Goal: Transaction & Acquisition: Purchase product/service

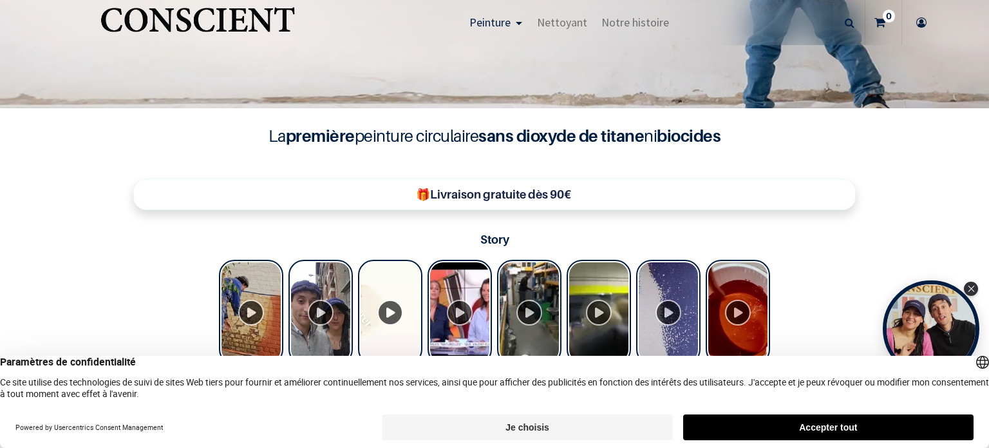
scroll to position [322, 0]
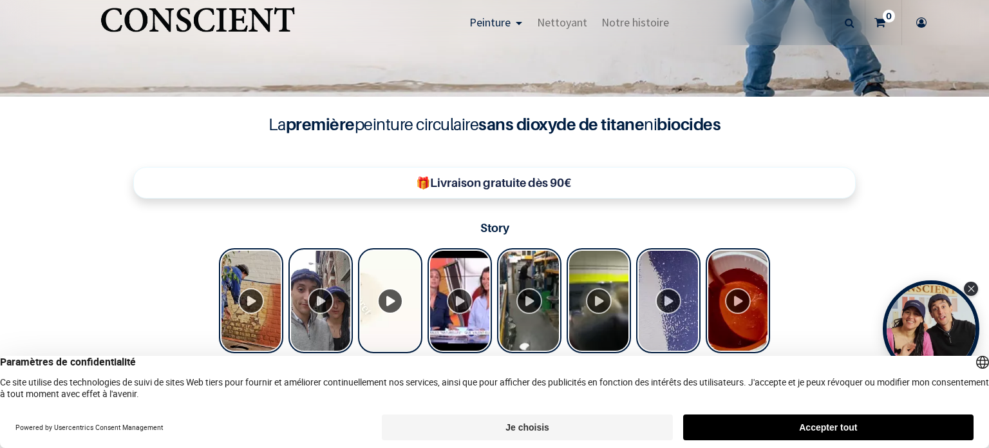
click at [765, 419] on button "Accepter tout" at bounding box center [828, 427] width 290 height 26
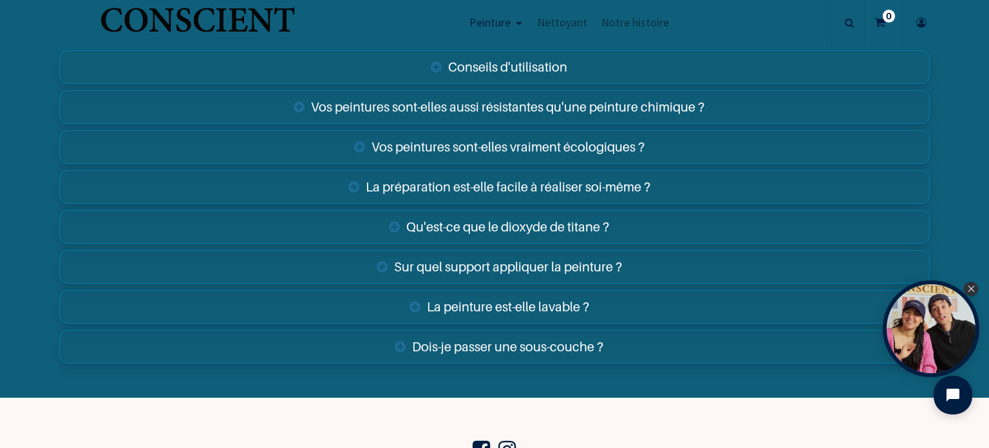
scroll to position [4636, 0]
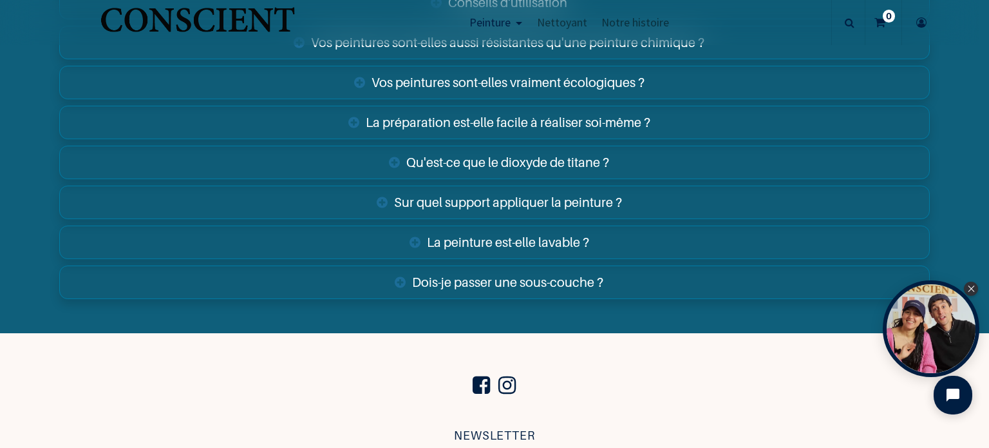
click at [569, 281] on link "Dois-je passer une sous-couche ?" at bounding box center [494, 281] width 871 height 33
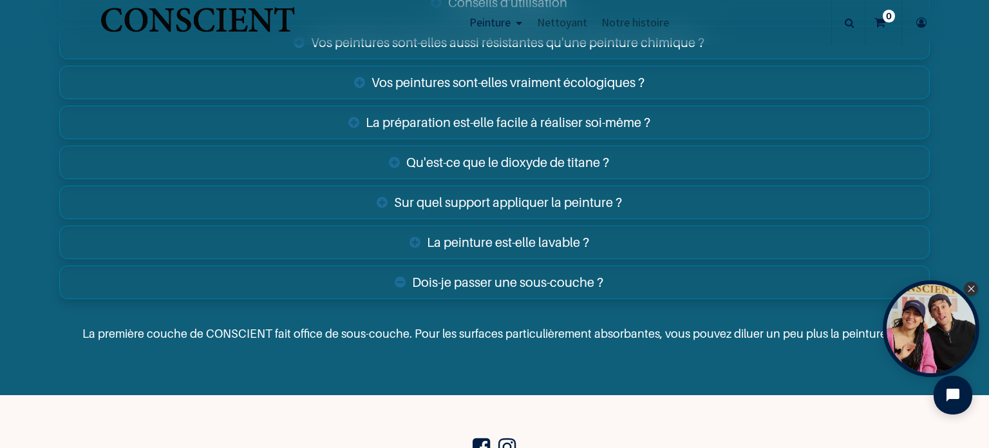
click at [476, 229] on link "La peinture est-elle lavable ?" at bounding box center [494, 241] width 871 height 33
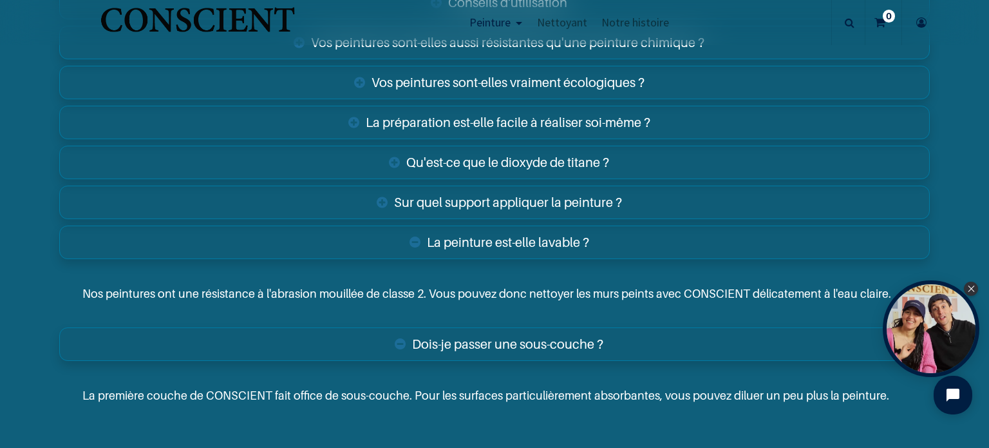
click at [596, 203] on link "Sur quel support appliquer la peinture ?" at bounding box center [494, 201] width 871 height 33
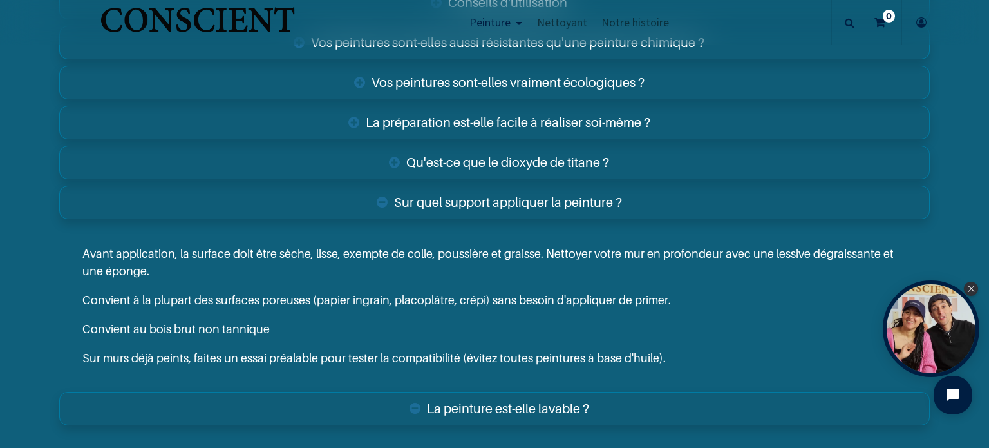
click at [595, 160] on link "Qu'est-ce que le dioxyde de titane ?" at bounding box center [494, 162] width 871 height 33
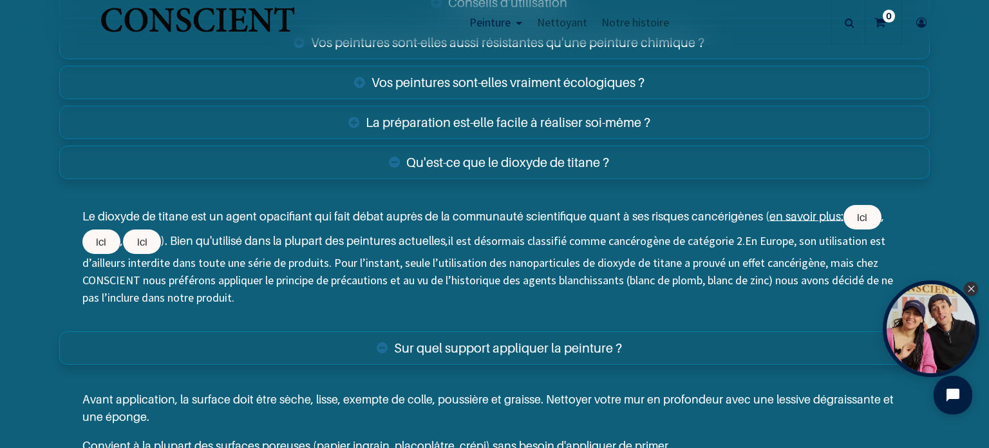
click at [545, 117] on link "La préparation est-elle facile à réaliser soi-même ?" at bounding box center [494, 122] width 871 height 33
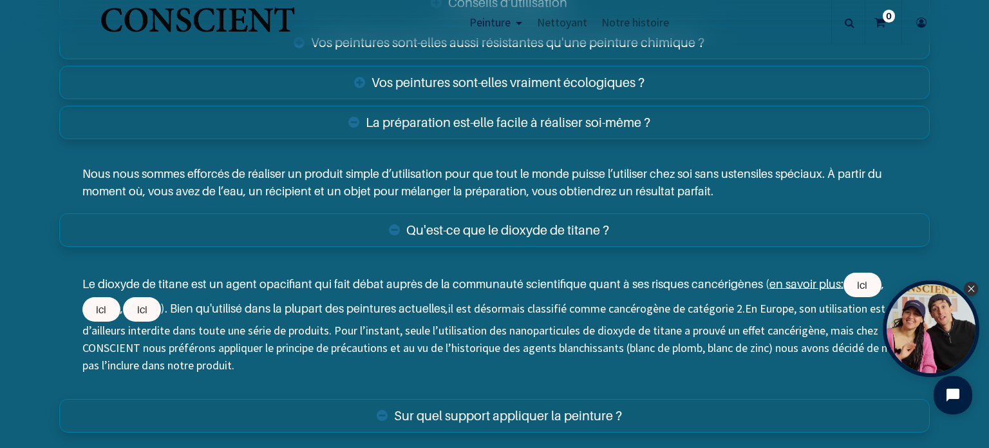
click at [639, 84] on link "Vos peintures sont-elles vraiment écologiques ?" at bounding box center [494, 82] width 871 height 33
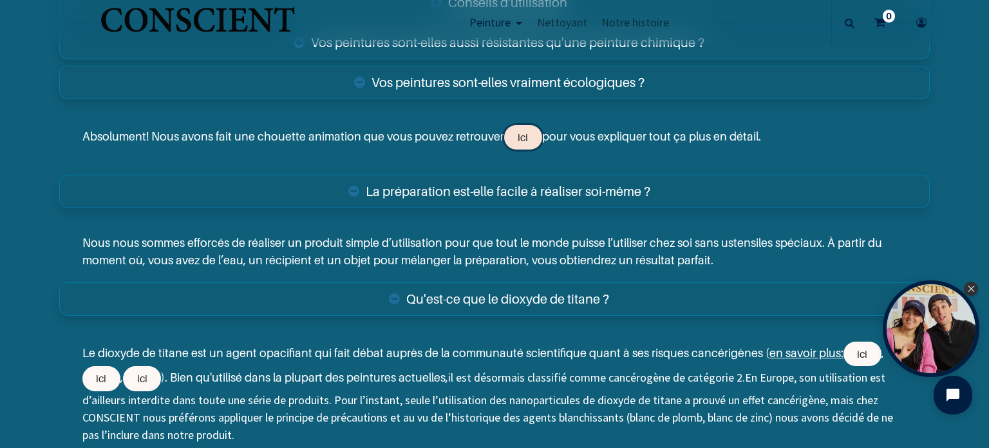
click at [523, 140] on link "ici" at bounding box center [523, 137] width 38 height 24
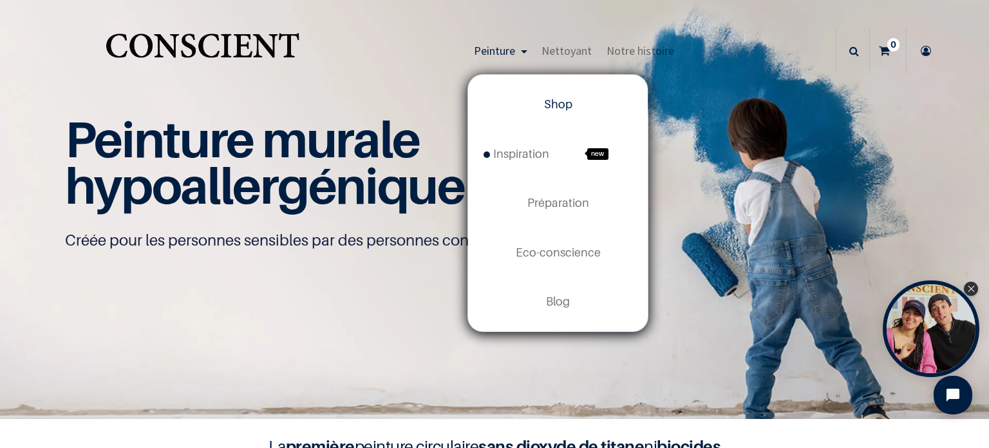
click at [556, 106] on span "Shop" at bounding box center [558, 104] width 28 height 14
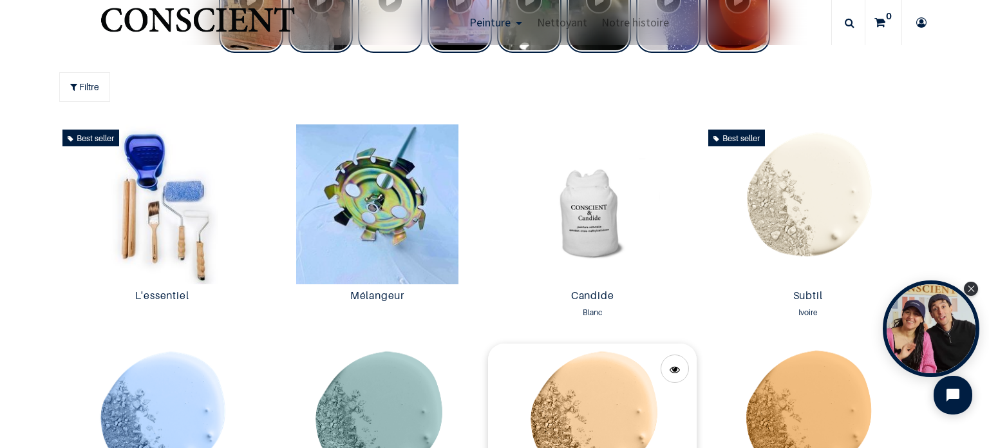
scroll to position [708, 0]
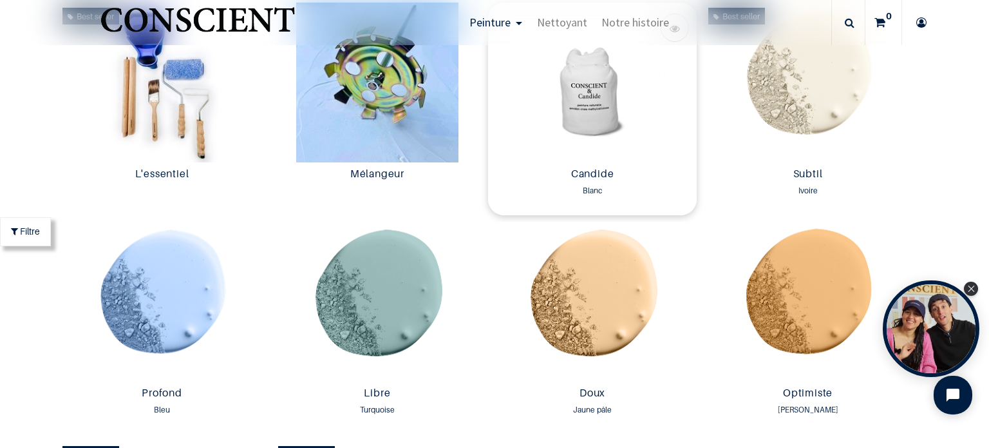
click at [605, 143] on img at bounding box center [592, 83] width 209 height 160
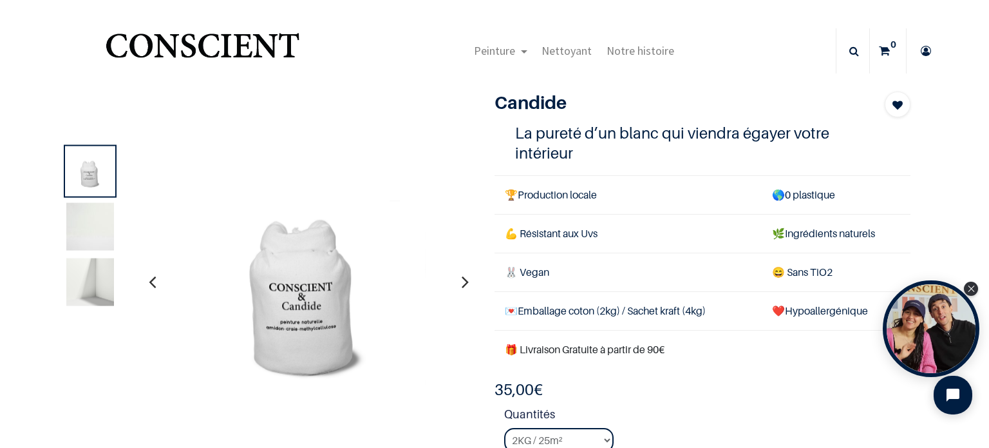
scroll to position [64, 0]
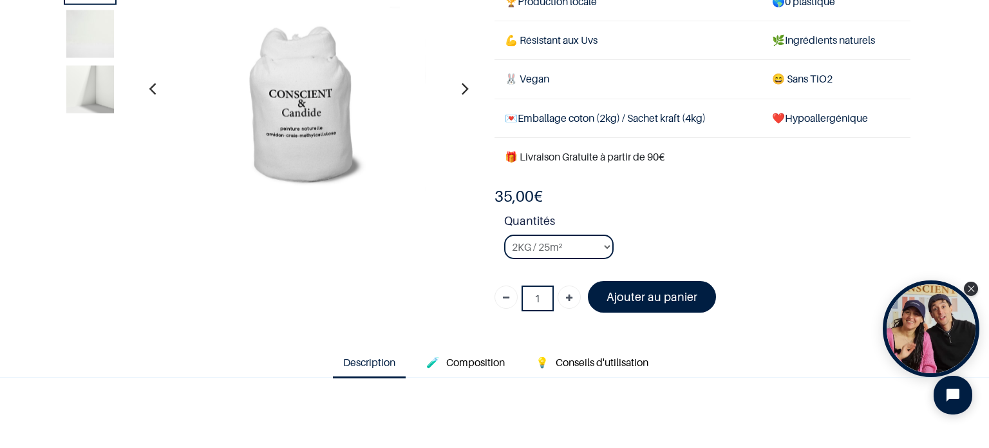
scroll to position [129, 0]
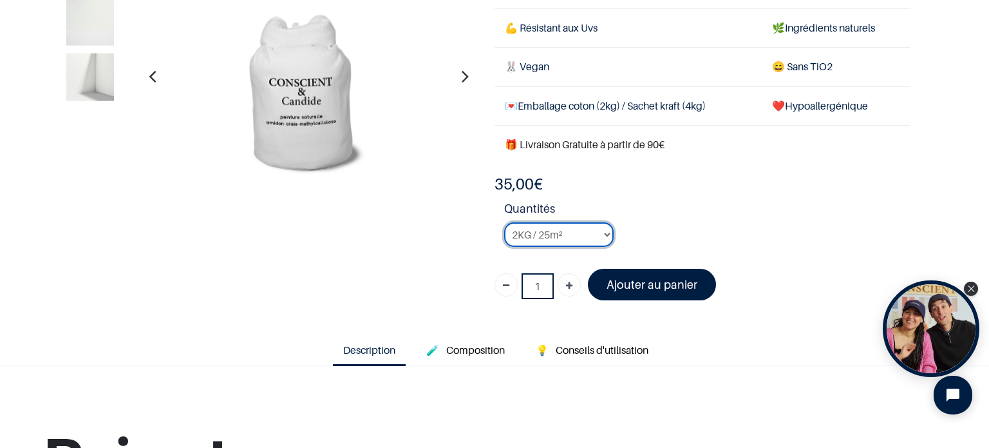
click at [602, 234] on select "2KG / 25m² 4KG / 50m² 8KG / 100m² Testeur" at bounding box center [558, 234] width 109 height 24
select select "3"
click at [504, 222] on select "2KG / 25m² 4KG / 50m² 8KG / 100m² Testeur" at bounding box center [558, 234] width 109 height 24
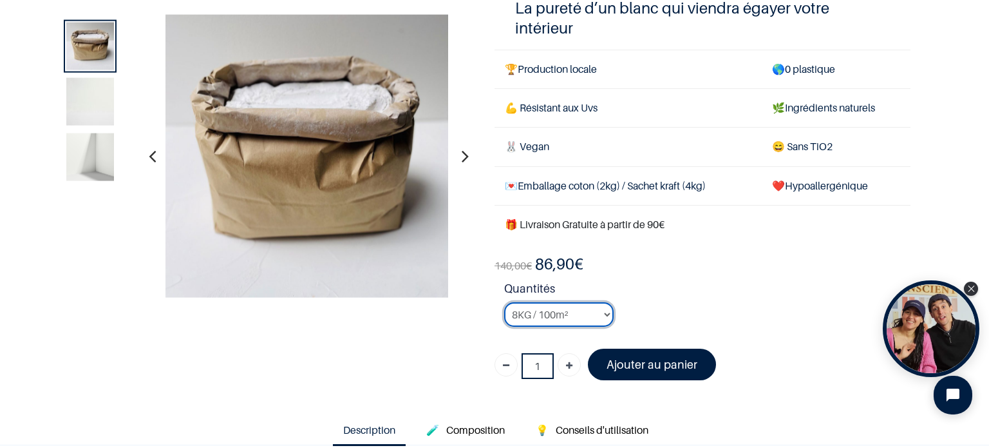
scroll to position [129, 0]
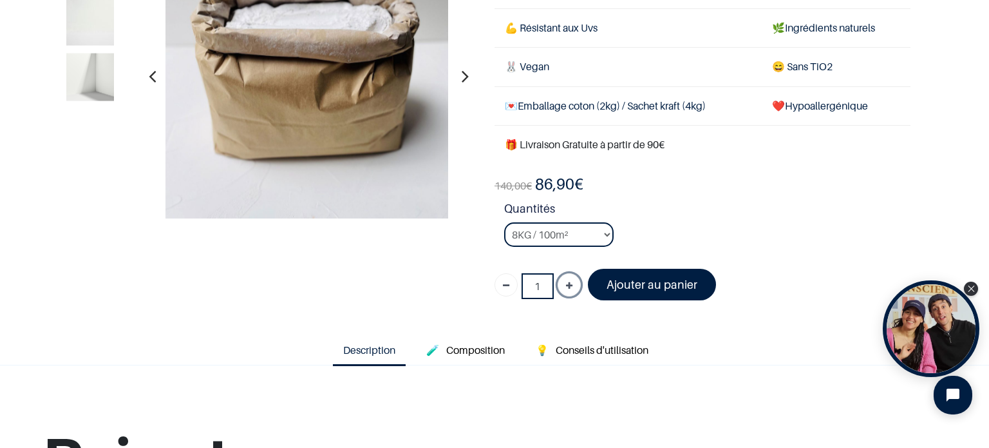
click at [566, 288] on icon "Ajouter" at bounding box center [569, 285] width 6 height 23
type input "2"
click at [612, 287] on font "Ajouter au panier" at bounding box center [652, 285] width 91 height 14
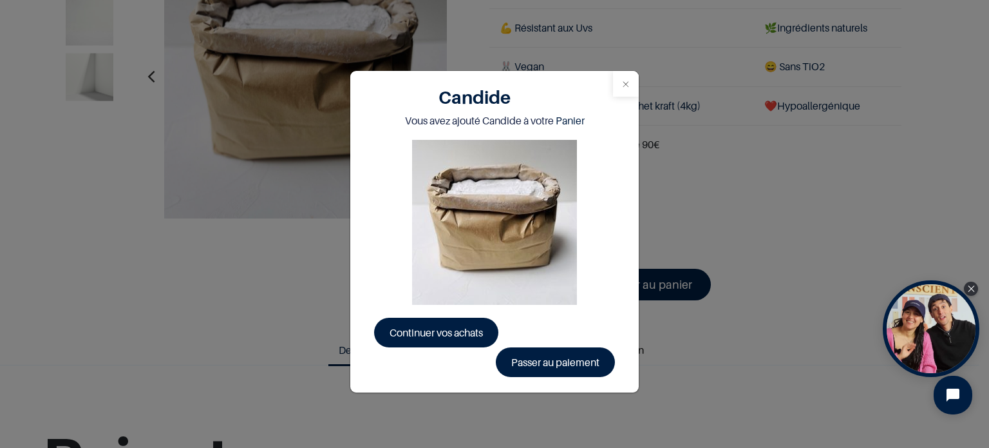
click at [633, 81] on button "Close" at bounding box center [626, 84] width 26 height 26
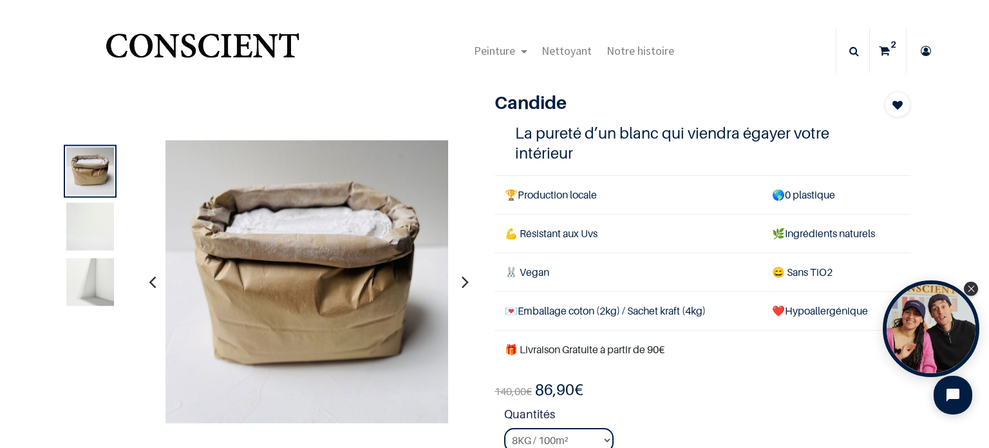
click at [884, 56] on icon at bounding box center [884, 50] width 11 height 45
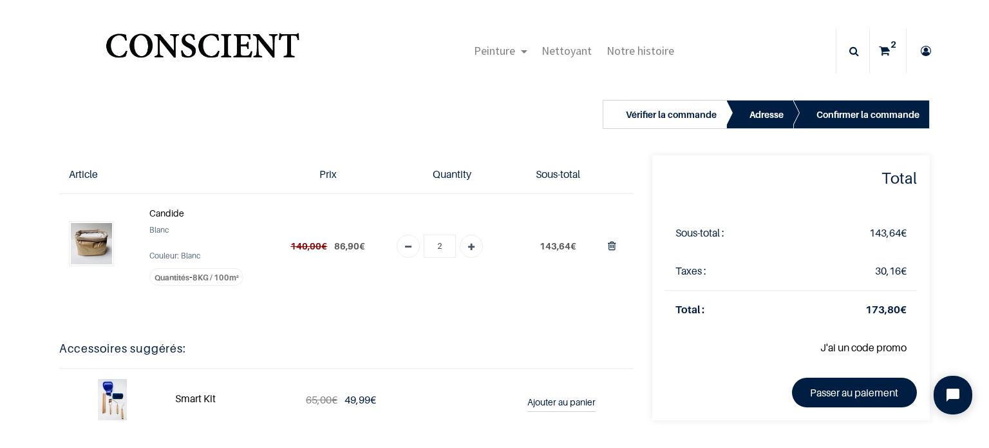
scroll to position [64, 0]
click at [201, 275] on span "8KG / 100m²" at bounding box center [216, 277] width 46 height 10
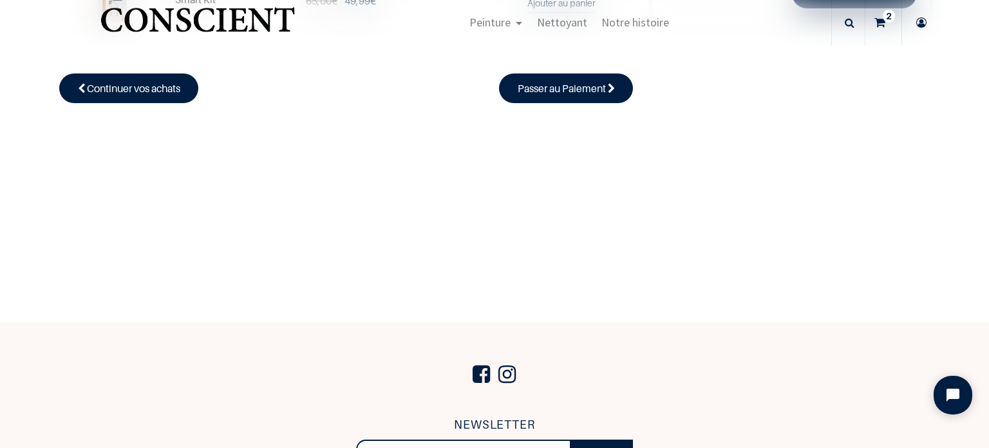
scroll to position [129, 0]
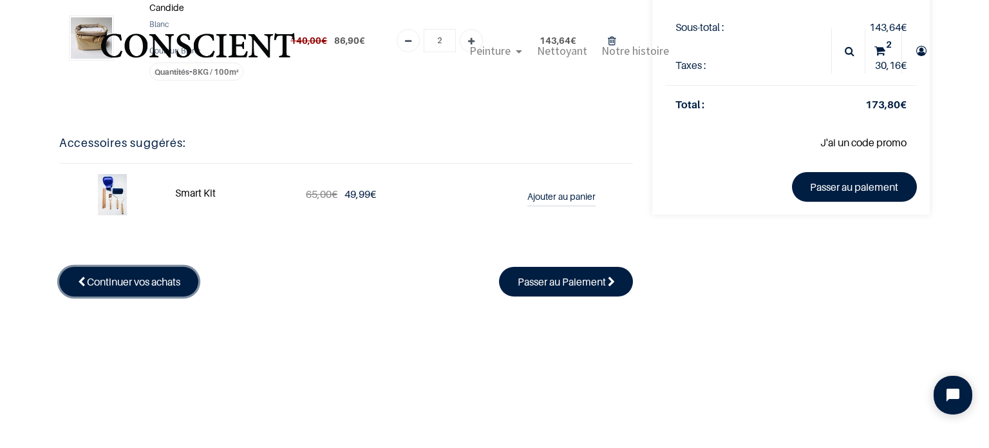
click at [128, 285] on span "Continuer vos achats" at bounding box center [133, 281] width 93 height 13
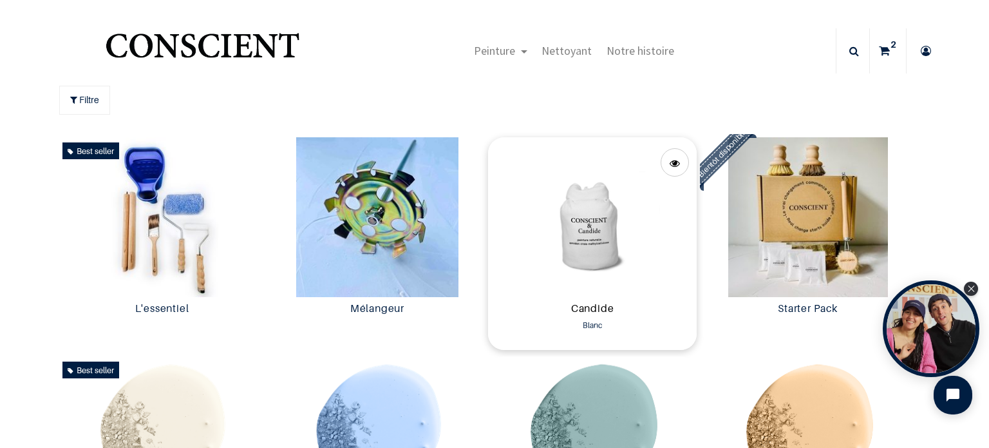
click at [631, 307] on link "Candide" at bounding box center [592, 309] width 198 height 15
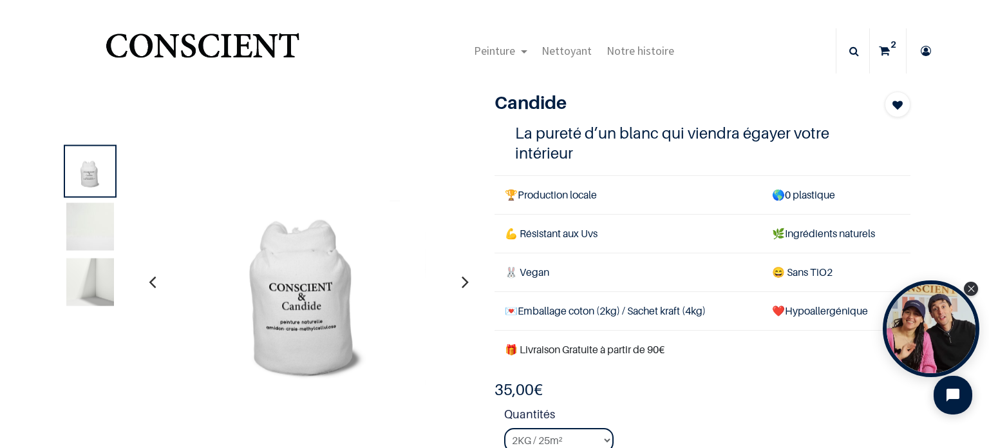
scroll to position [64, 0]
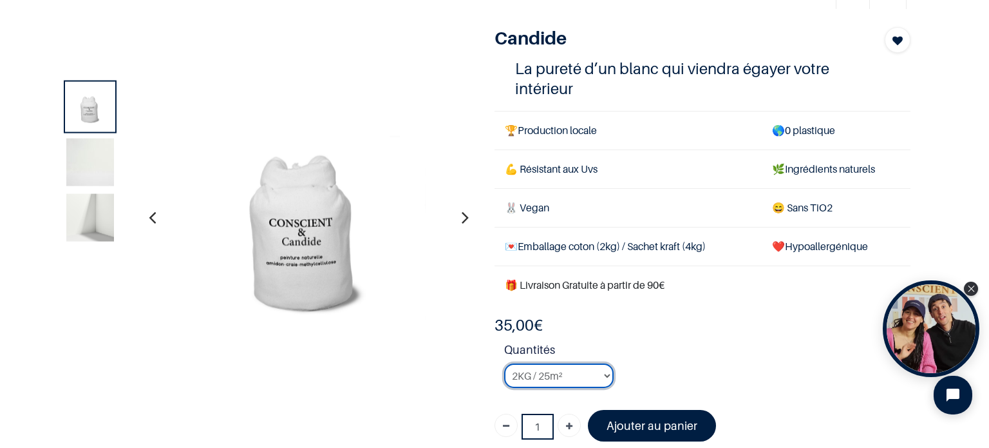
click at [605, 373] on select "2KG / 25m² 4KG / 50m² 8KG / 100m² Testeur" at bounding box center [558, 375] width 109 height 24
select select "3"
click at [504, 363] on select "2KG / 25m² 4KG / 50m² 8KG / 100m² Testeur" at bounding box center [558, 375] width 109 height 24
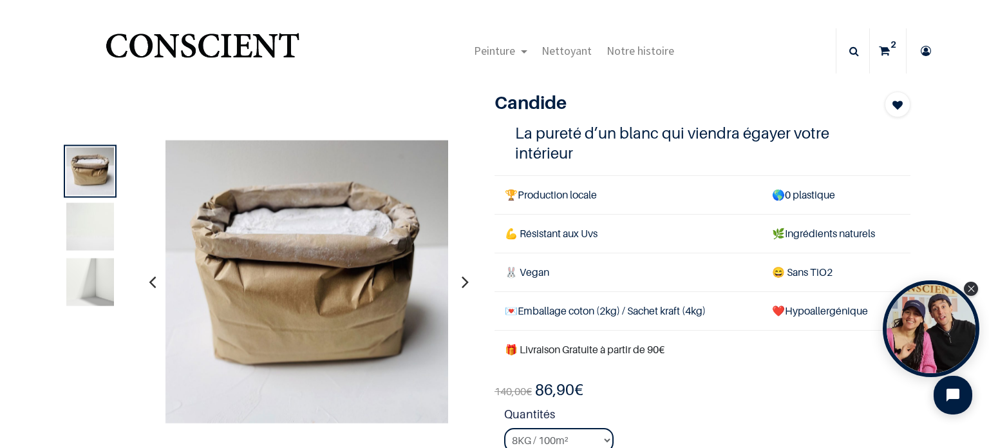
click at [884, 51] on icon at bounding box center [884, 50] width 11 height 45
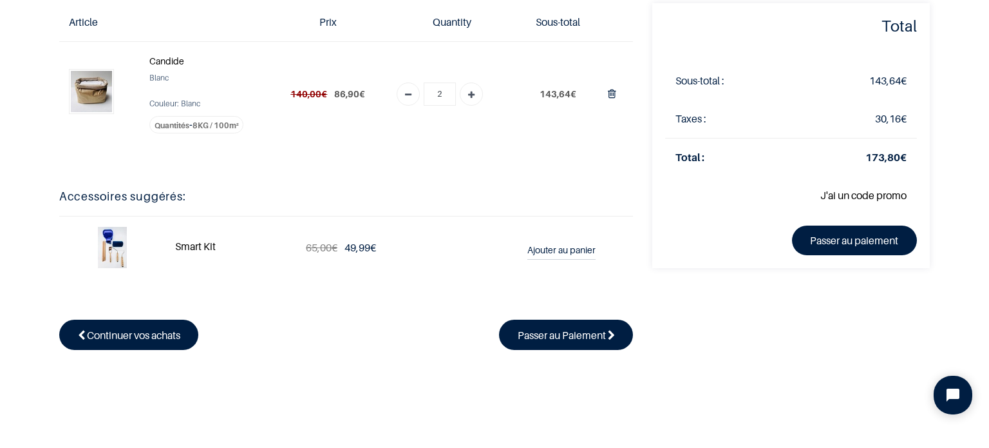
scroll to position [258, 0]
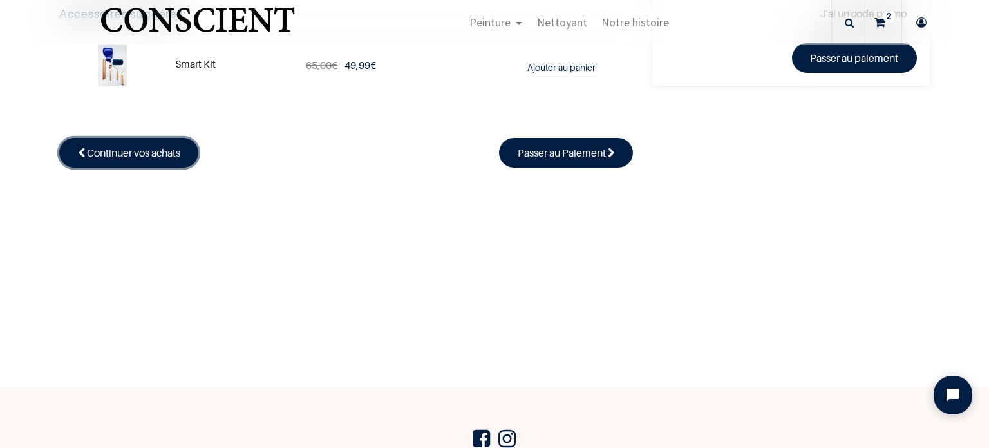
click at [90, 151] on span "Continuer vos achats" at bounding box center [133, 152] width 93 height 13
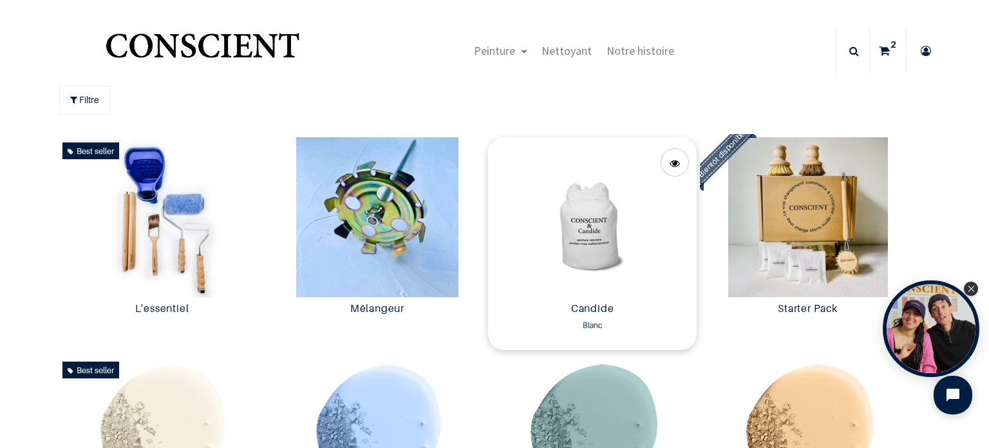
click at [594, 298] on div "Candide Blanc 35,00 € 35,00 € 35,00 € 35.0 EUR" at bounding box center [592, 323] width 209 height 53
click at [589, 247] on img at bounding box center [592, 217] width 209 height 160
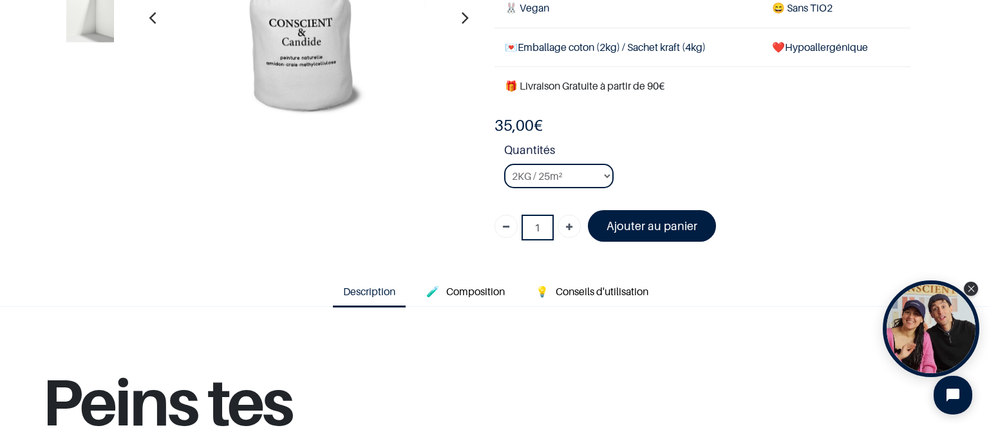
scroll to position [193, 0]
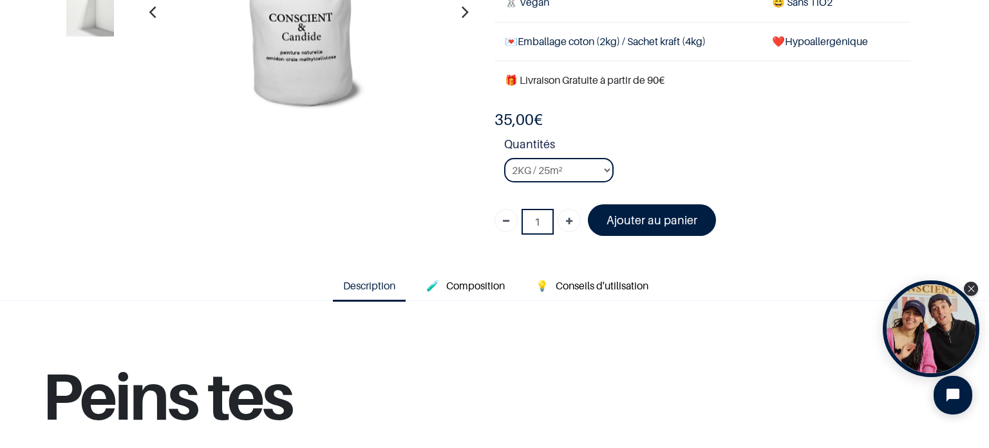
scroll to position [129, 0]
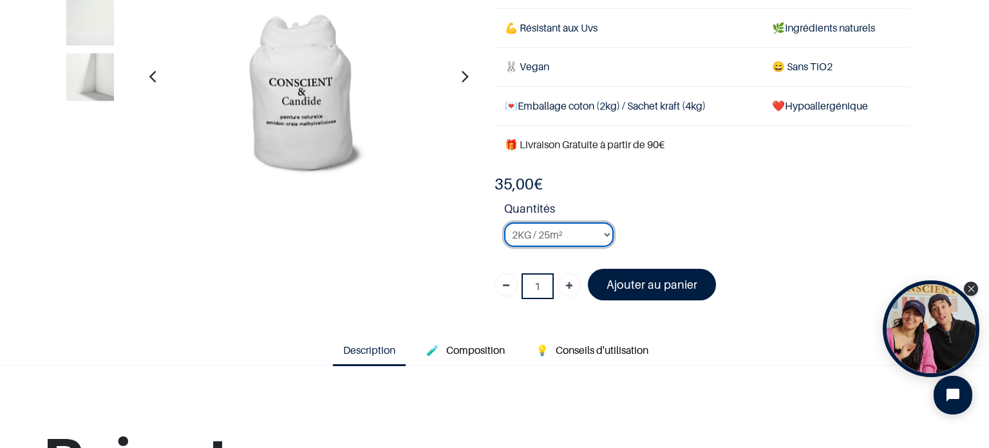
click at [603, 231] on select "2KG / 25m² 4KG / 50m² 8KG / 100m² Testeur" at bounding box center [558, 234] width 109 height 24
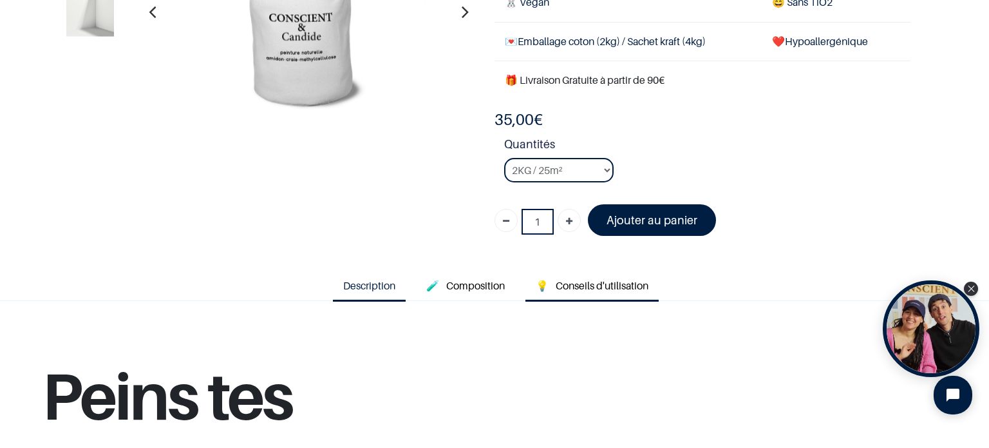
click at [583, 285] on span "Conseils d'utilisation" at bounding box center [602, 285] width 93 height 13
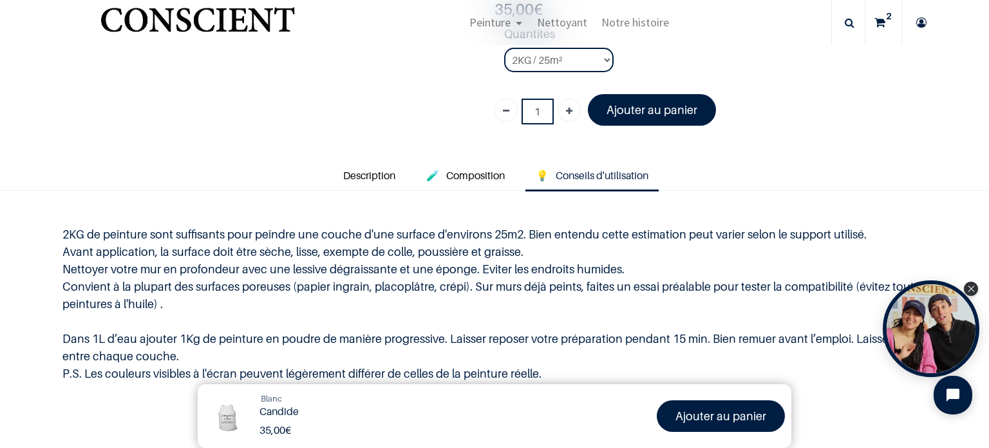
scroll to position [322, 0]
